Goal: Task Accomplishment & Management: Manage account settings

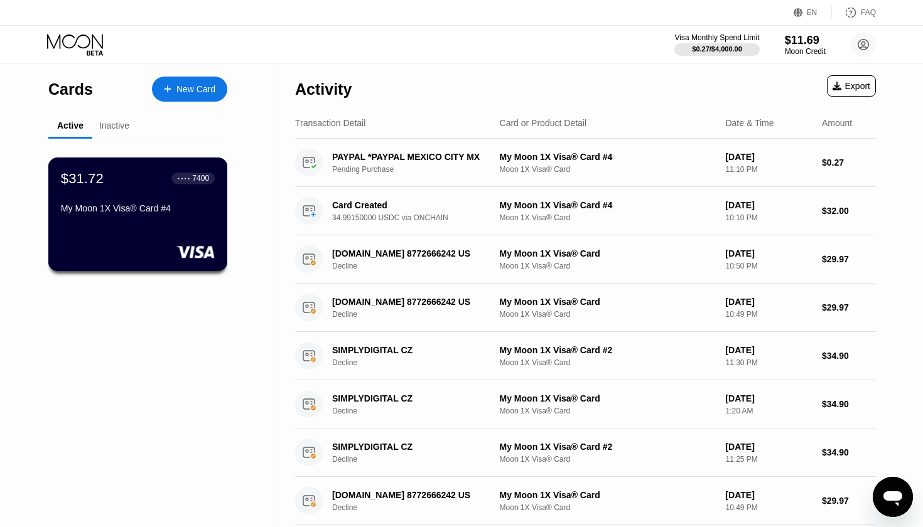
click at [159, 207] on div "My Moon 1X Visa® Card #4" at bounding box center [138, 208] width 154 height 10
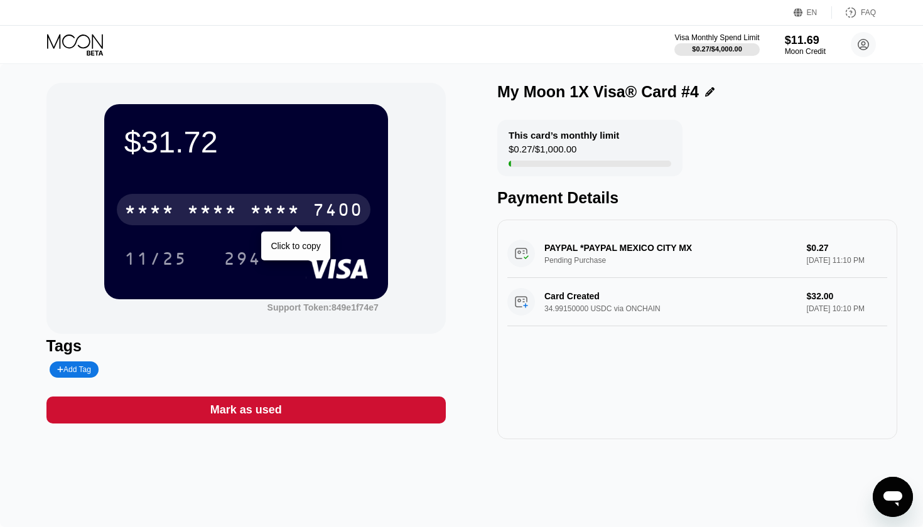
click at [219, 206] on div "* * * *" at bounding box center [212, 212] width 50 height 20
click at [236, 205] on div "6500" at bounding box center [212, 212] width 50 height 20
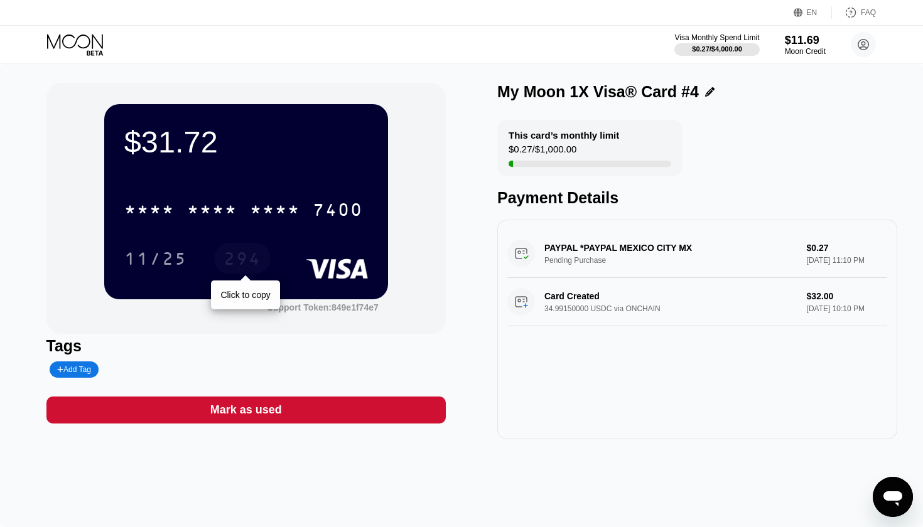
click at [237, 269] on div "294" at bounding box center [242, 260] width 38 height 20
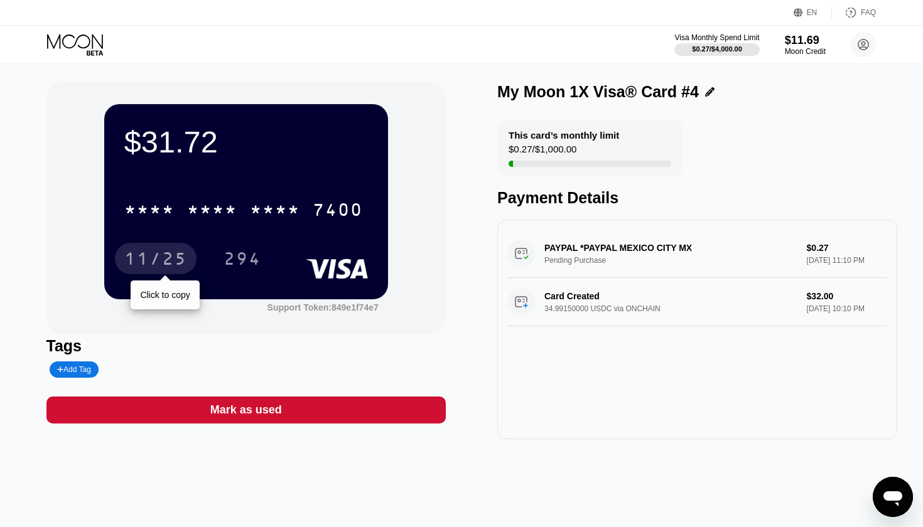
click at [164, 256] on div "11/25" at bounding box center [155, 260] width 63 height 20
